Goal: Check status: Check status

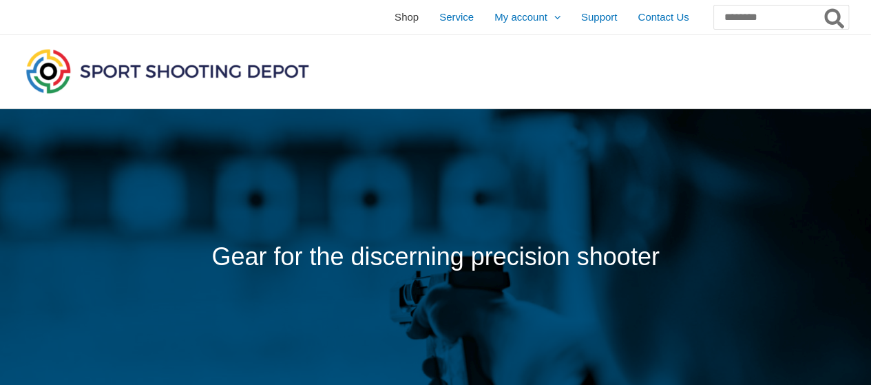
click at [395, 17] on span "Shop" at bounding box center [407, 17] width 24 height 34
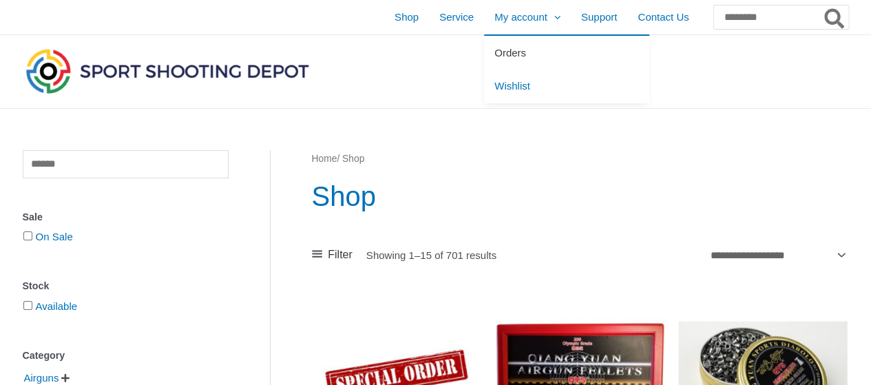
click at [495, 57] on span "Orders" at bounding box center [511, 53] width 32 height 12
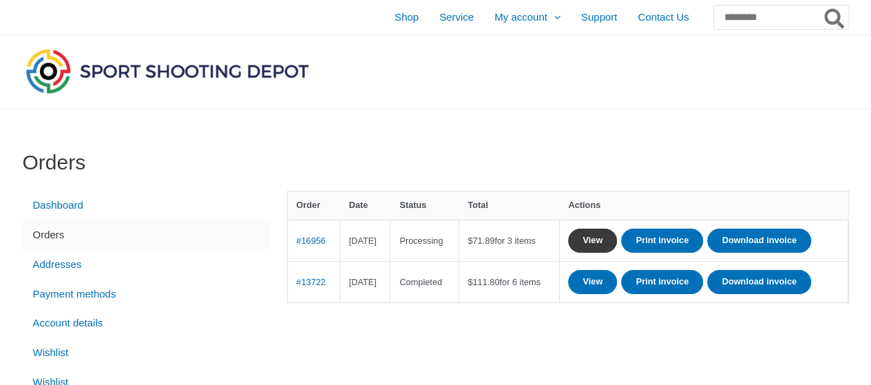
click at [617, 240] on link "View" at bounding box center [592, 241] width 49 height 24
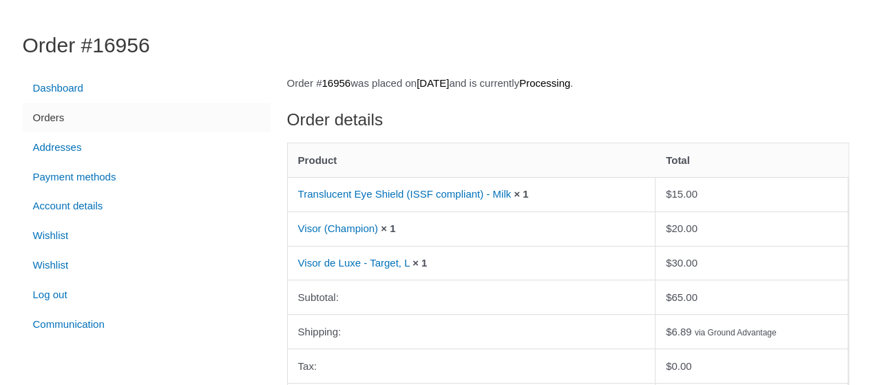
scroll to position [116, 0]
click at [61, 114] on link "Orders" at bounding box center [147, 119] width 248 height 30
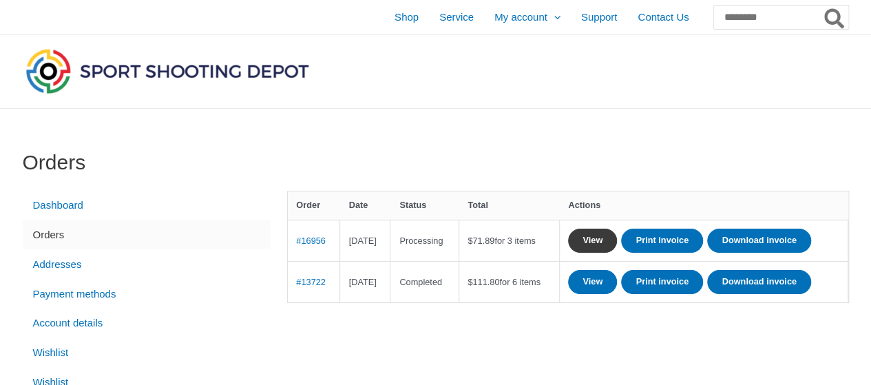
click at [617, 239] on link "View" at bounding box center [592, 241] width 49 height 24
